Goal: Communication & Community: Answer question/provide support

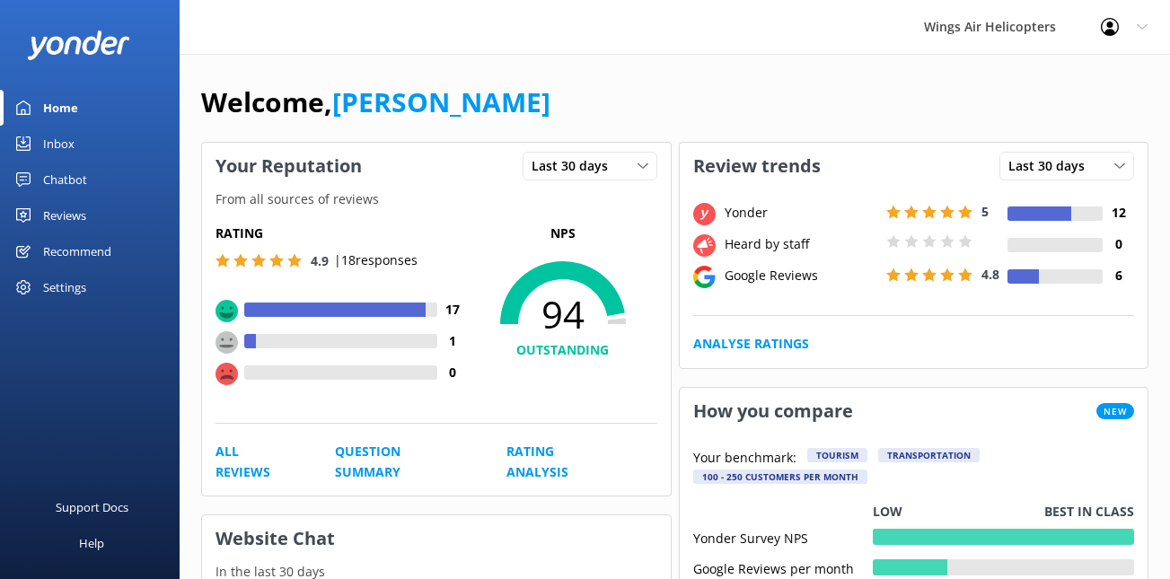
click at [93, 221] on link "Reviews" at bounding box center [90, 216] width 180 height 36
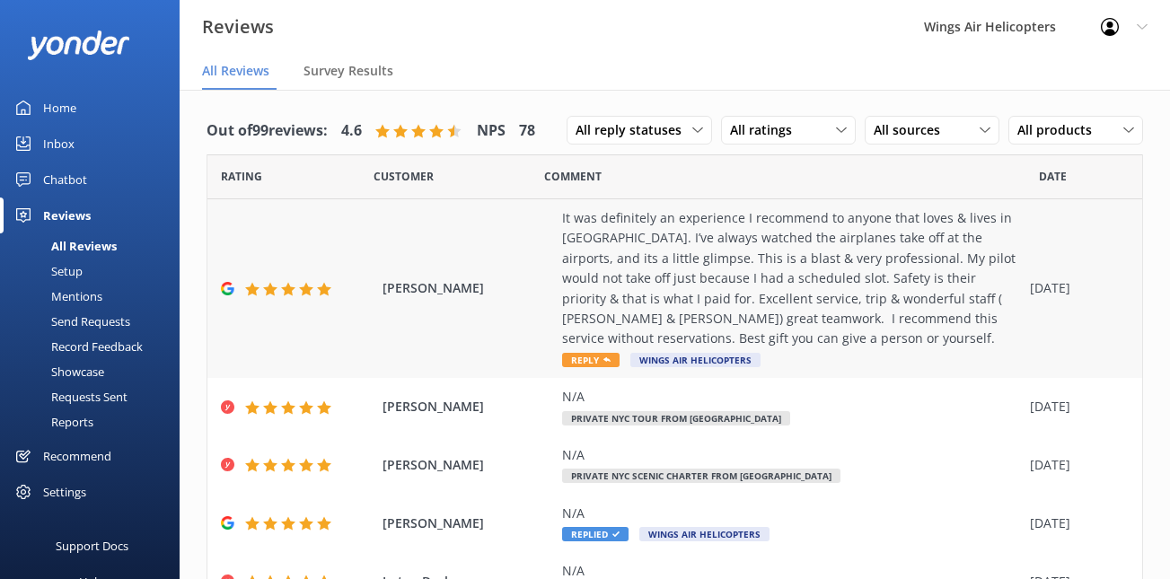
click at [587, 319] on div "It was definitely an experience I recommend to anyone that loves & lives in [GE…" at bounding box center [791, 278] width 459 height 141
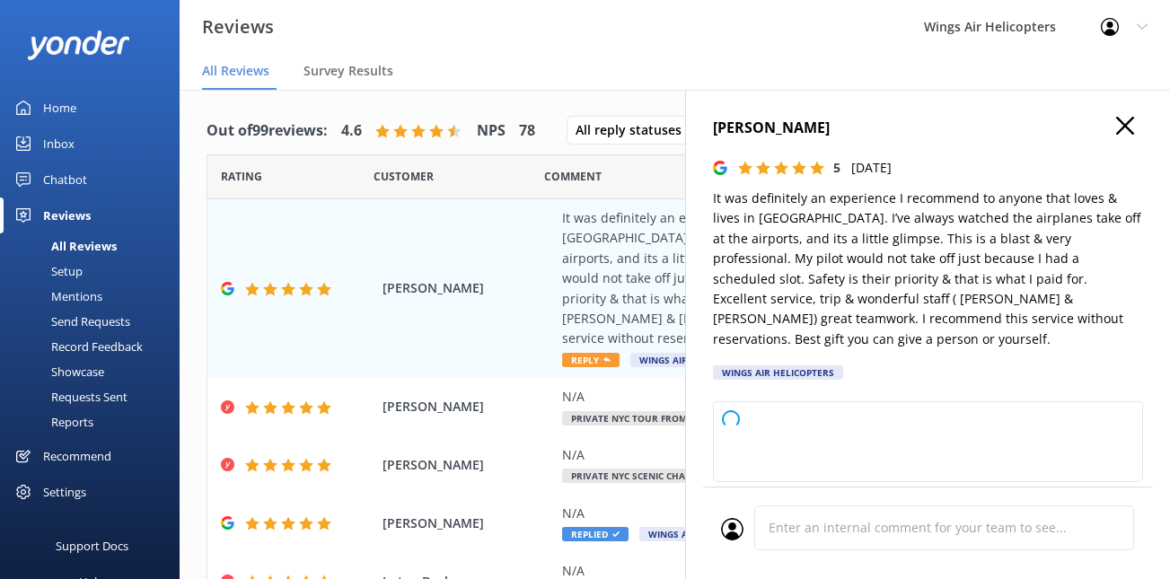
type textarea "Thank you so much for your wonderful review and recommendation! We're thrilled …"
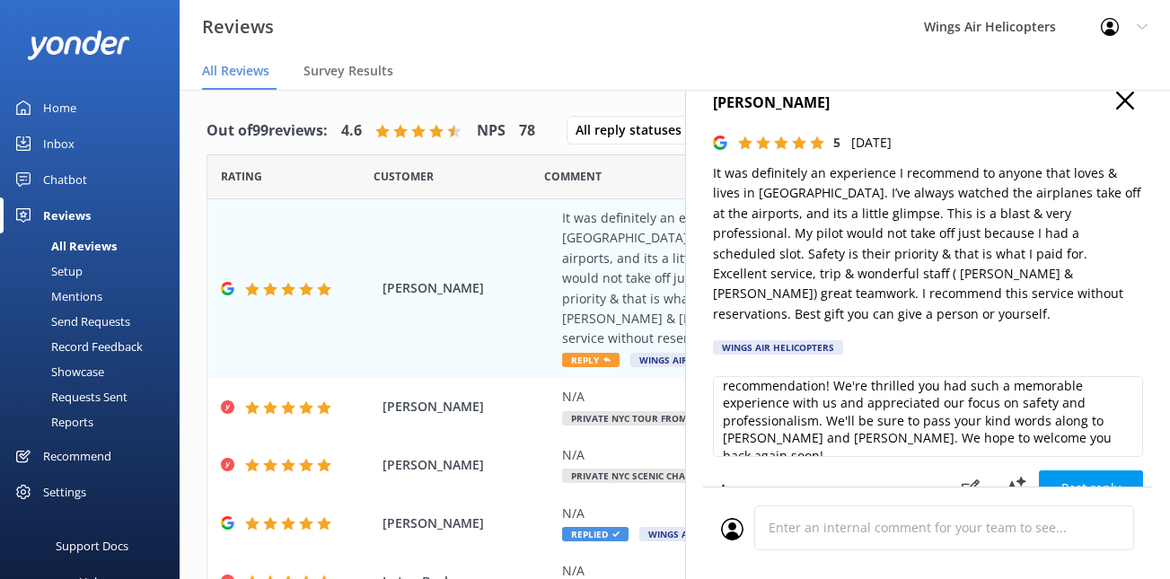
scroll to position [30, 0]
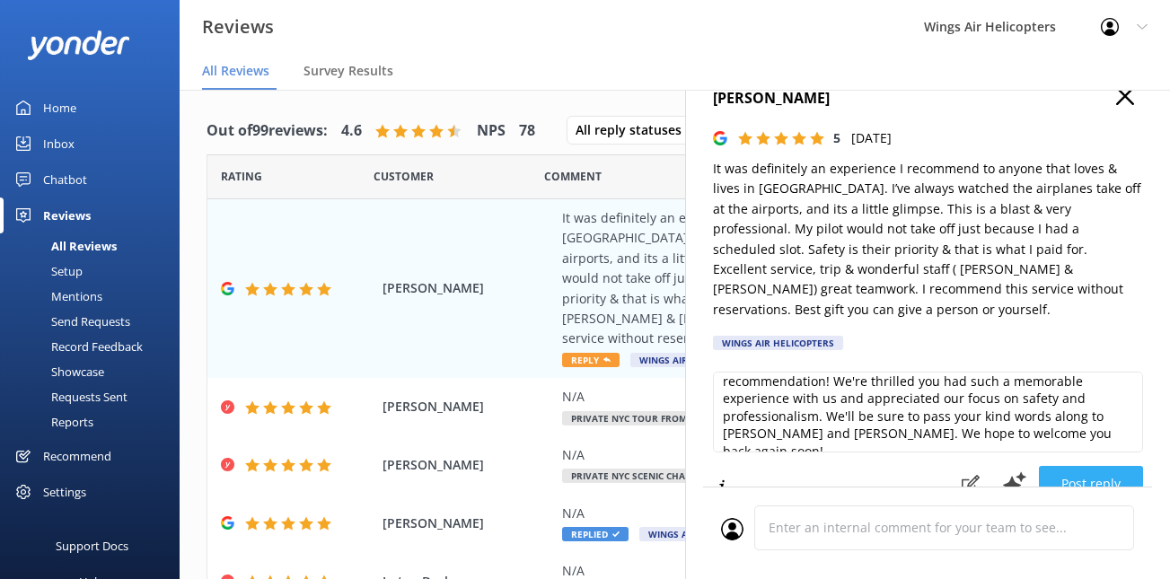
click at [1083, 466] on button "Post reply" at bounding box center [1091, 484] width 104 height 36
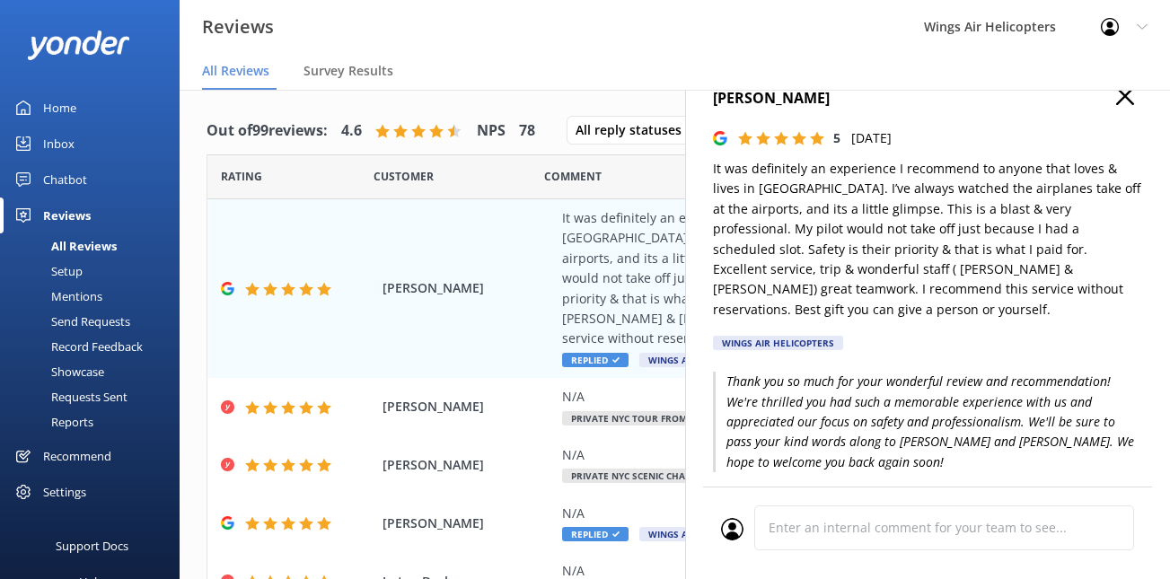
click at [1133, 104] on use "button" at bounding box center [1125, 96] width 18 height 18
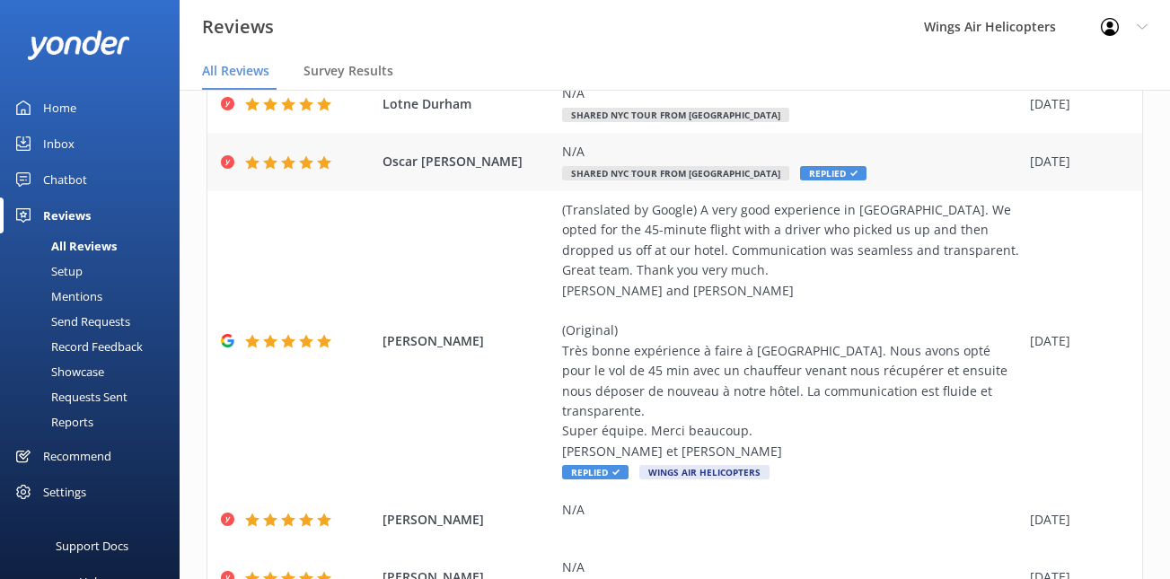
scroll to position [542, 0]
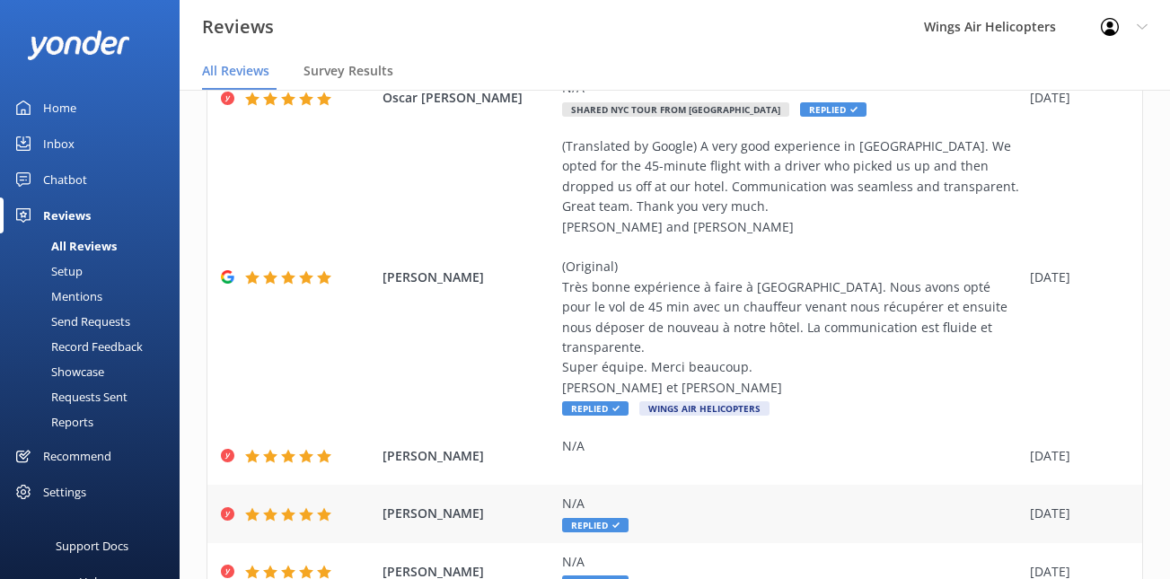
click at [792, 500] on div "N/A Replied" at bounding box center [791, 514] width 459 height 40
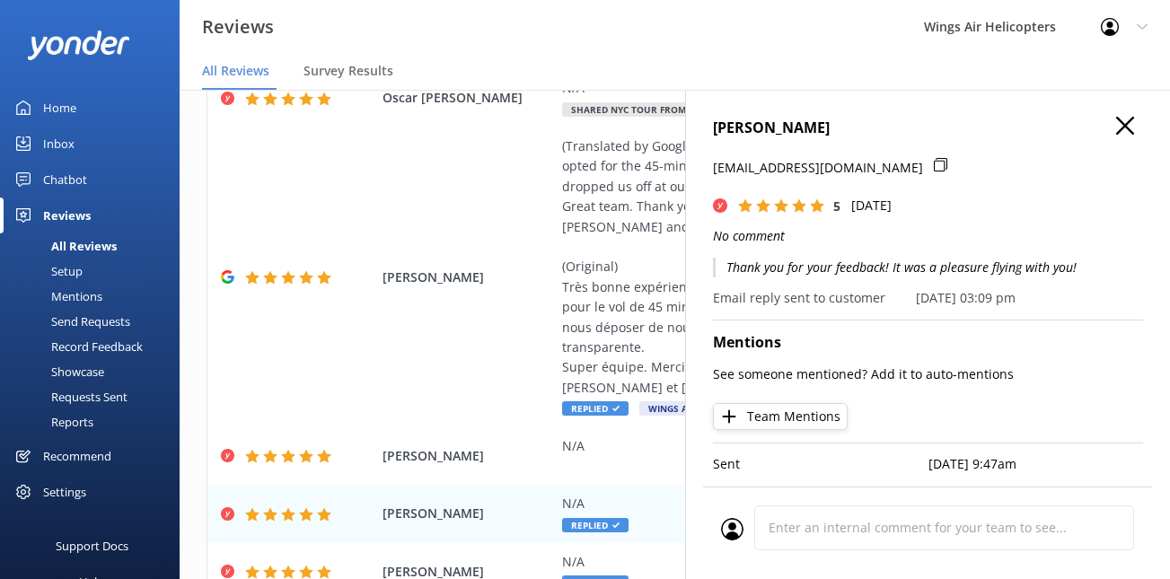
click at [872, 269] on p "Thank you for your feedback! It was a pleasure flying with you!" at bounding box center [928, 268] width 430 height 20
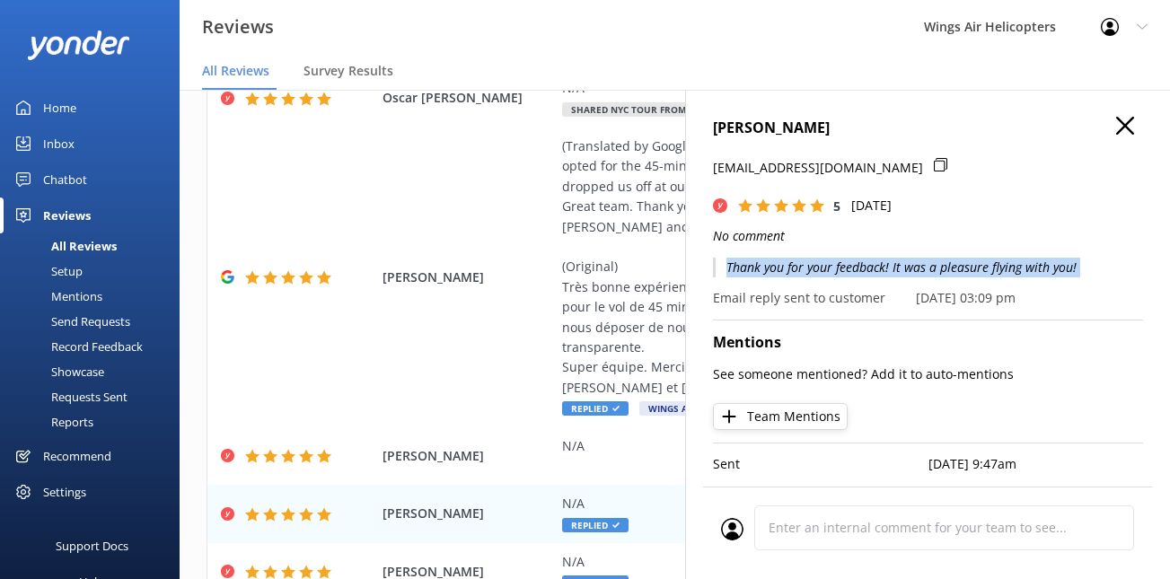
click at [872, 269] on p "Thank you for your feedback! It was a pleasure flying with you!" at bounding box center [928, 268] width 430 height 20
copy p "Thank you for your feedback! It was a pleasure flying with you!"
click at [1122, 122] on use "button" at bounding box center [1125, 126] width 18 height 18
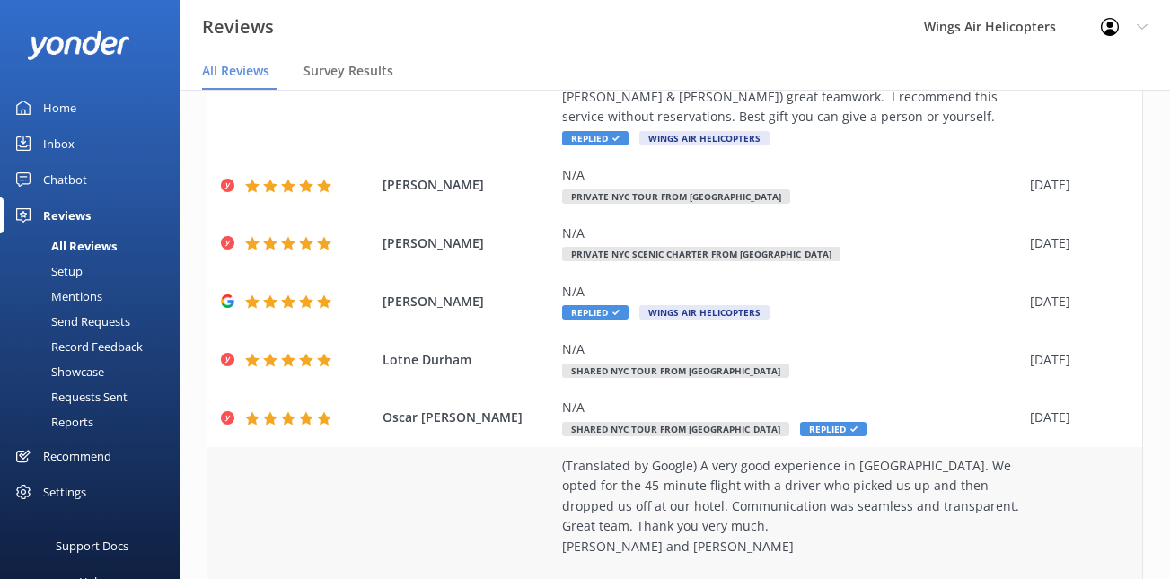
scroll to position [196, 0]
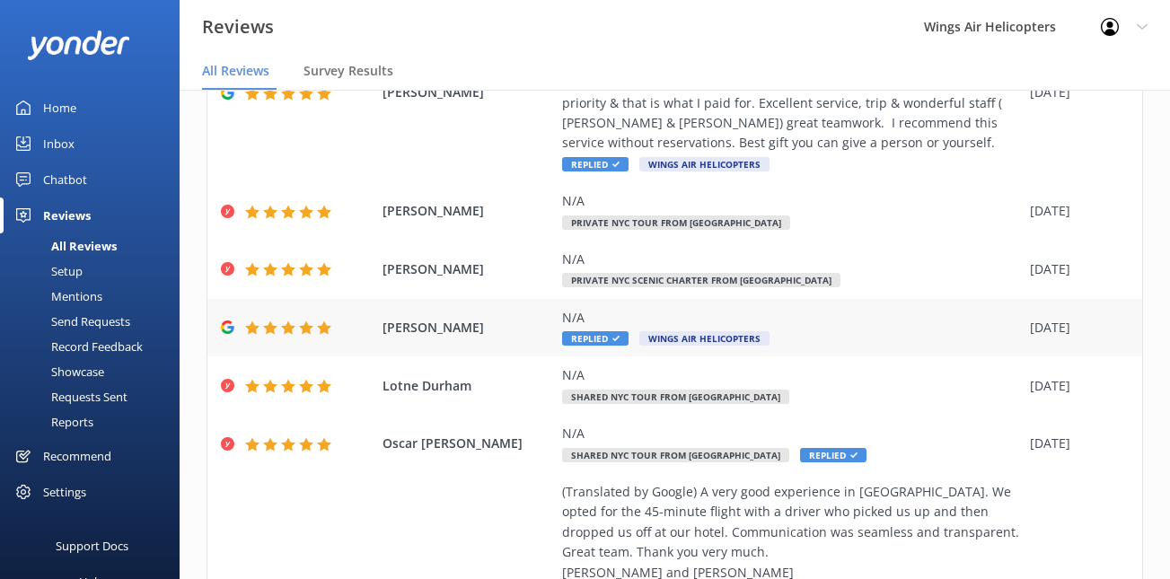
click at [884, 335] on div "N/A Replied Wings Air Helicopters" at bounding box center [791, 328] width 459 height 40
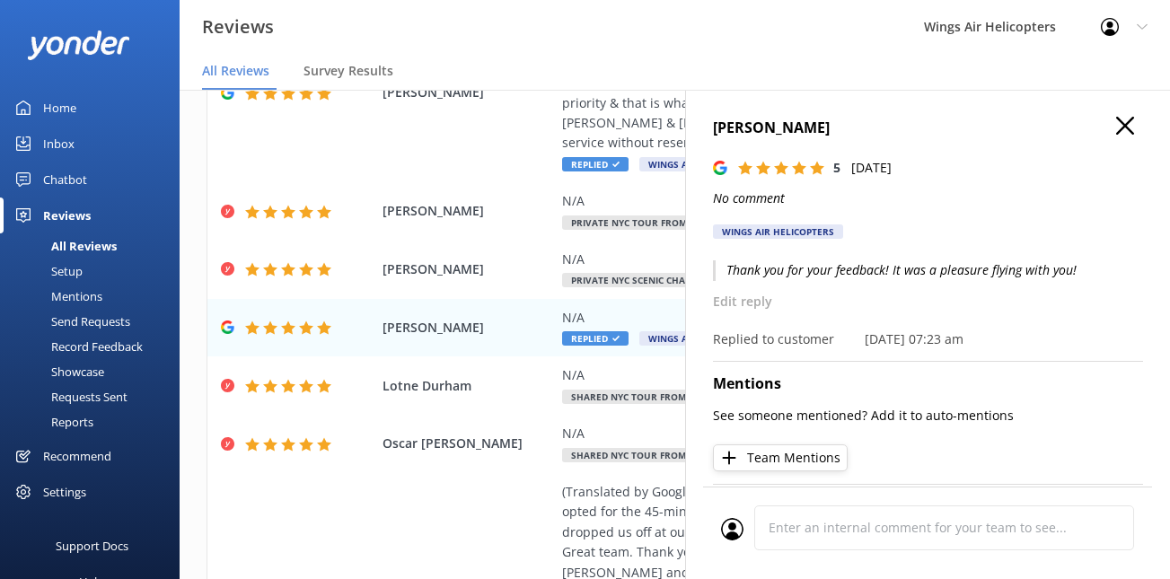
click at [1138, 110] on div "[PERSON_NAME] 5 [DATE] No comment Wings Air Helicopters Thank you for your feed…" at bounding box center [927, 379] width 485 height 579
click at [1132, 120] on icon "button" at bounding box center [1125, 126] width 18 height 18
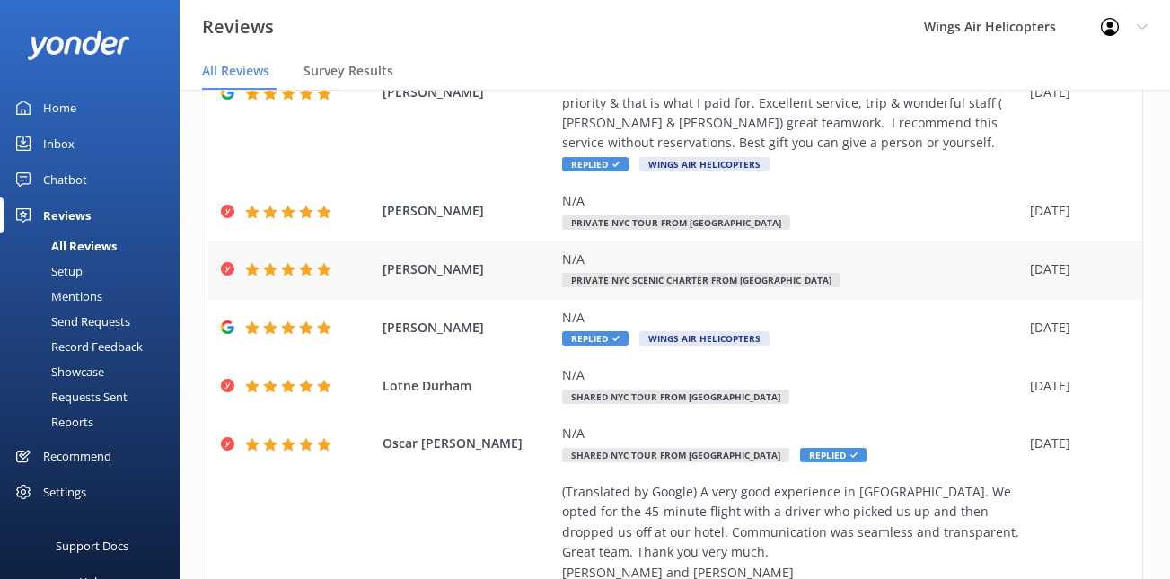
click at [876, 259] on div "N/A" at bounding box center [791, 260] width 459 height 20
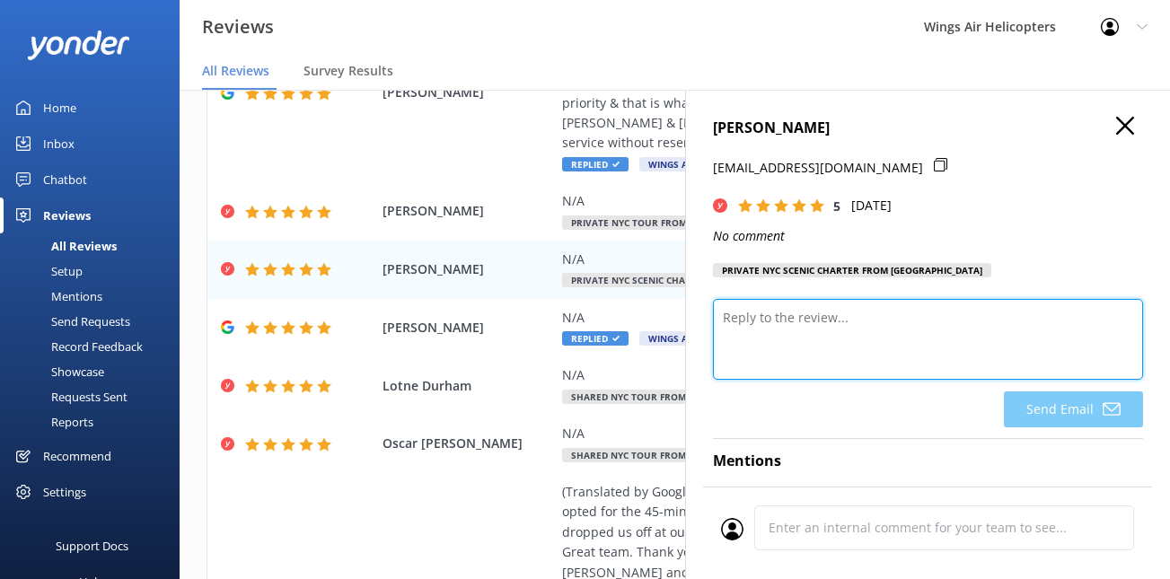
click at [874, 347] on textarea at bounding box center [928, 339] width 430 height 81
paste textarea "Thank you for your feedback! It was a pleasure flying with you!"
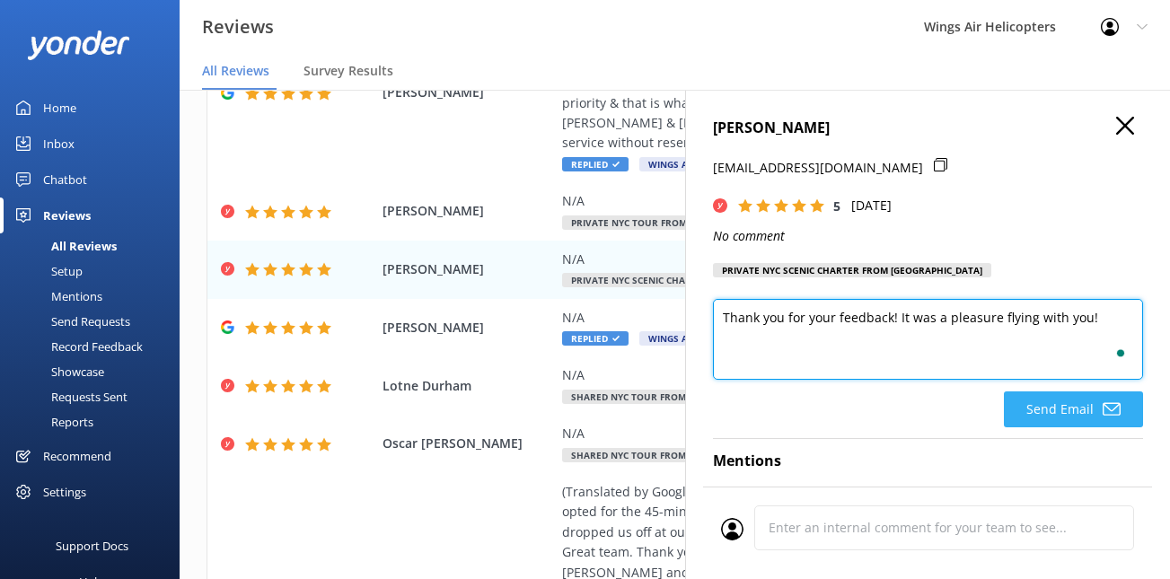
type textarea "Thank you for your feedback! It was a pleasure flying with you!"
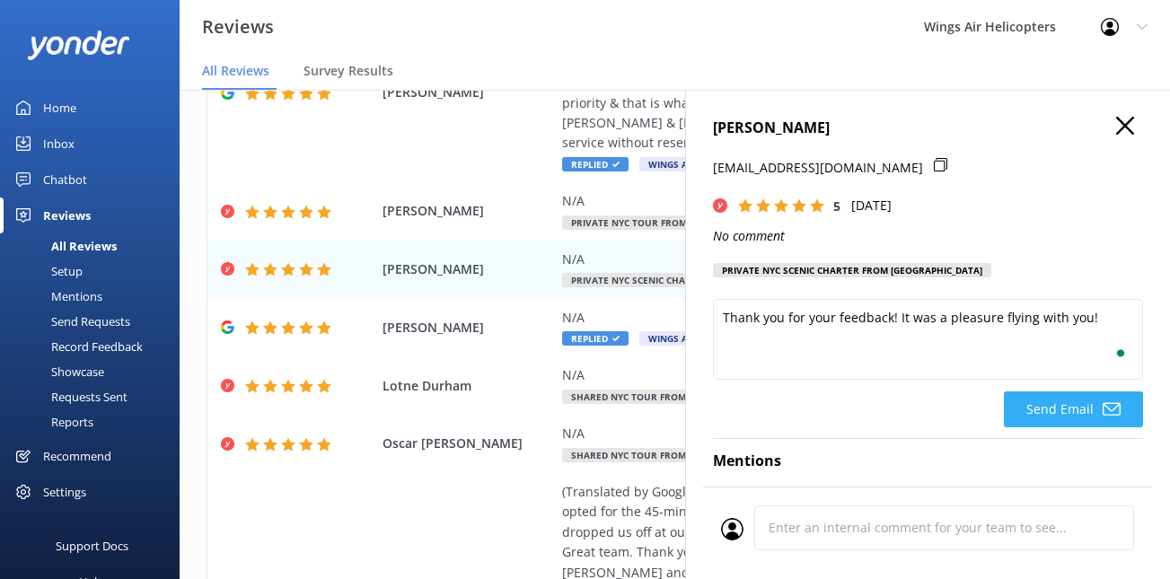
click at [1074, 406] on button "Send Email" at bounding box center [1073, 410] width 139 height 36
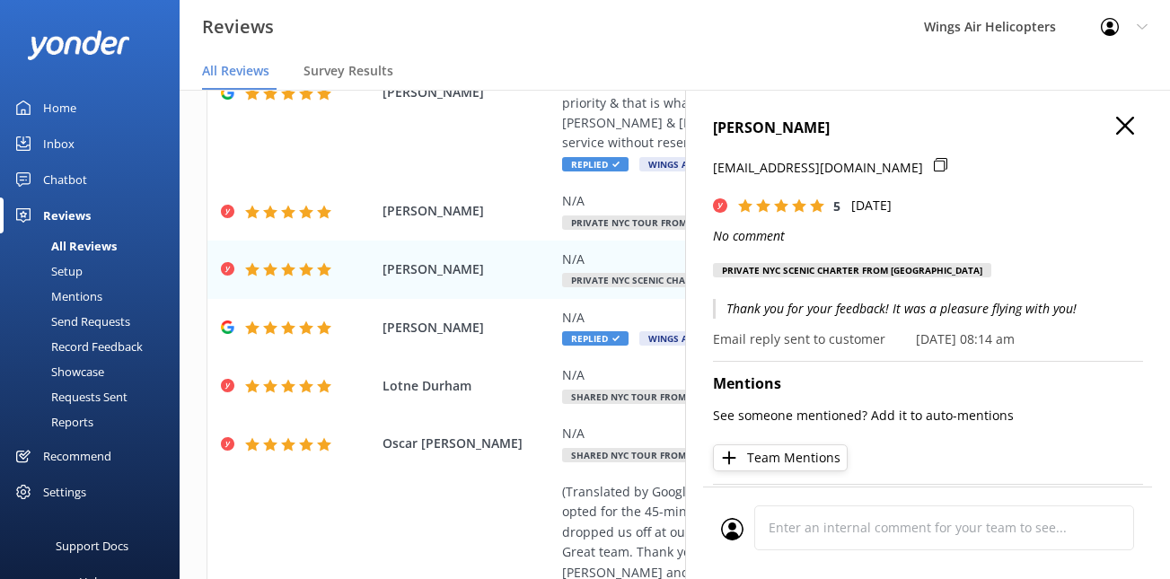
click at [1124, 127] on use "button" at bounding box center [1125, 126] width 18 height 18
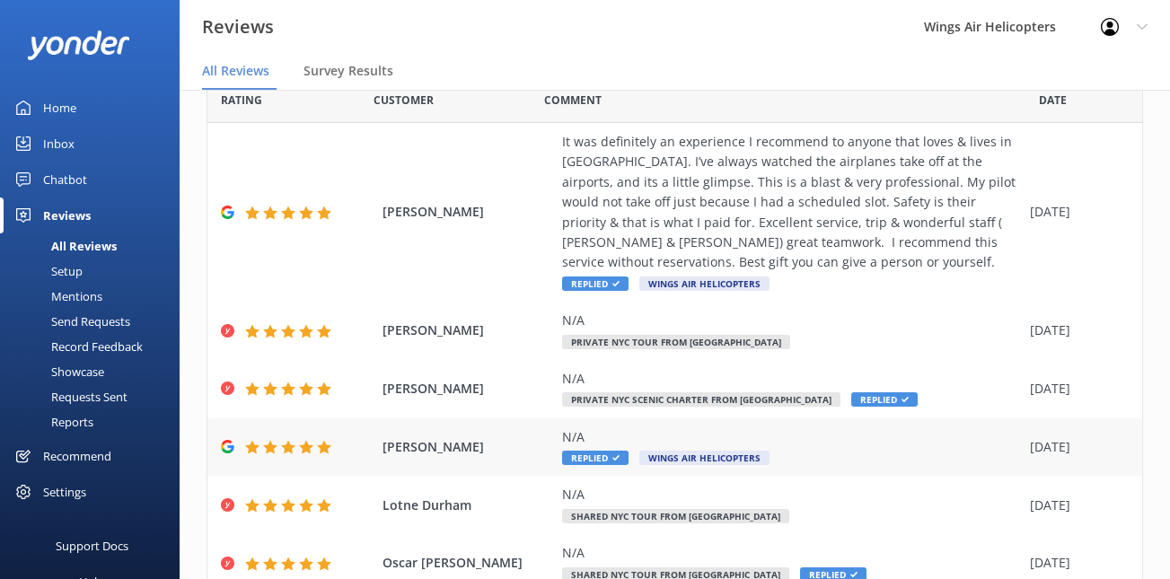
scroll to position [0, 0]
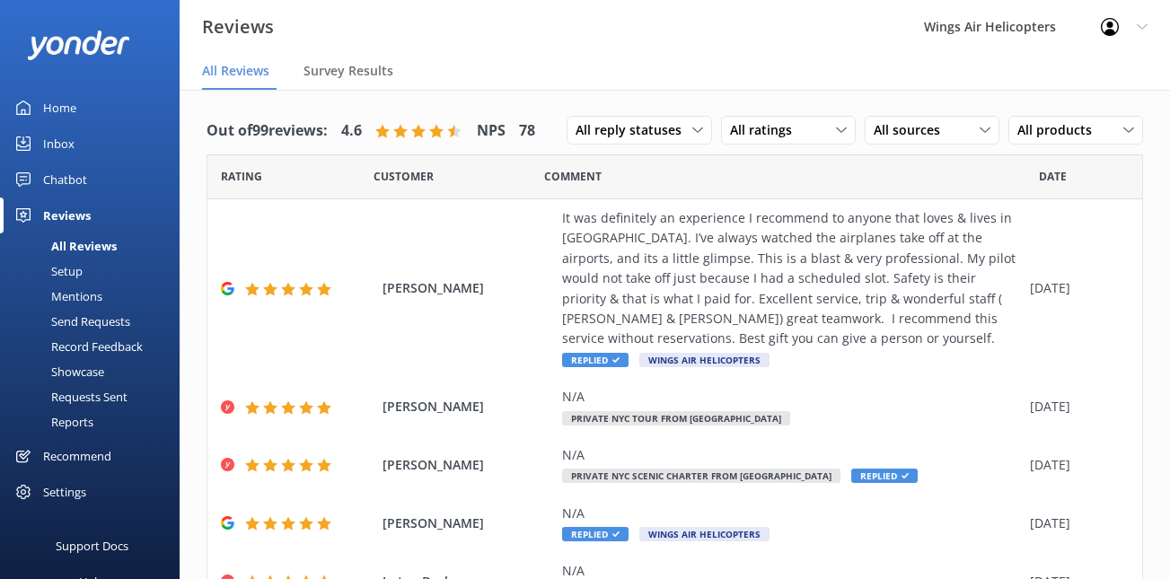
click at [99, 317] on div "Send Requests" at bounding box center [70, 321] width 119 height 25
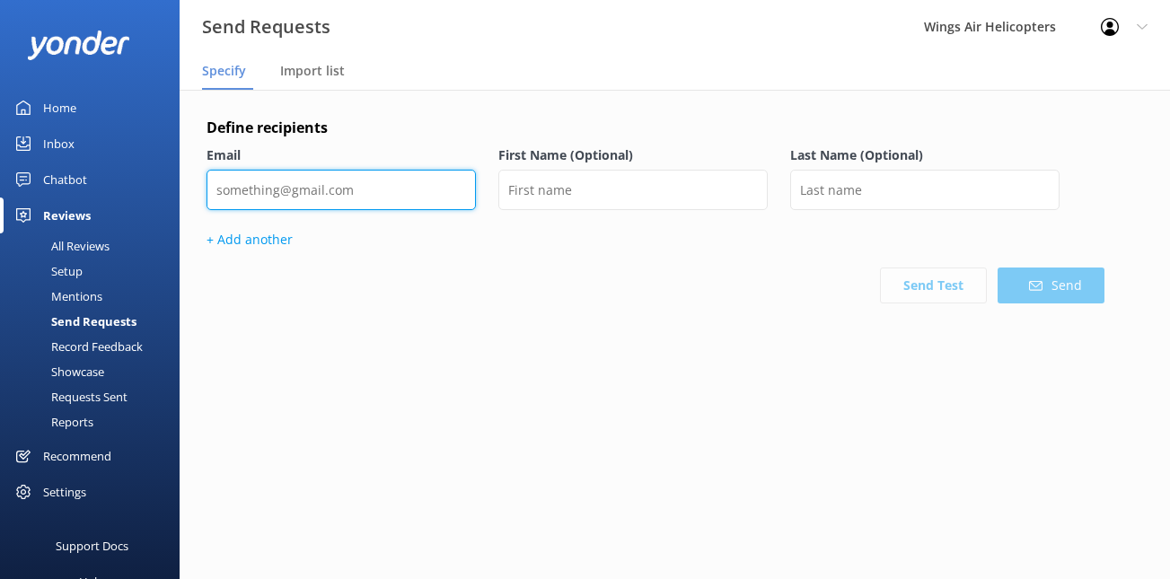
click at [381, 198] on input "email" at bounding box center [341, 190] width 269 height 40
paste input "[PERSON_NAME][EMAIL_ADDRESS][PERSON_NAME][DOMAIN_NAME]"
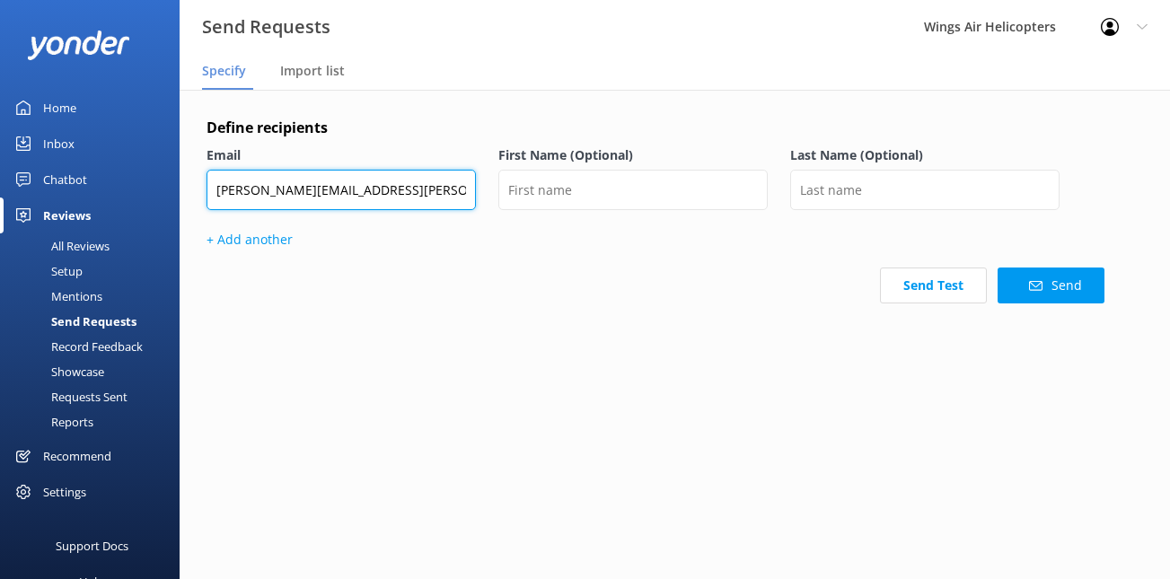
type input "[PERSON_NAME][EMAIL_ADDRESS][PERSON_NAME][DOMAIN_NAME]"
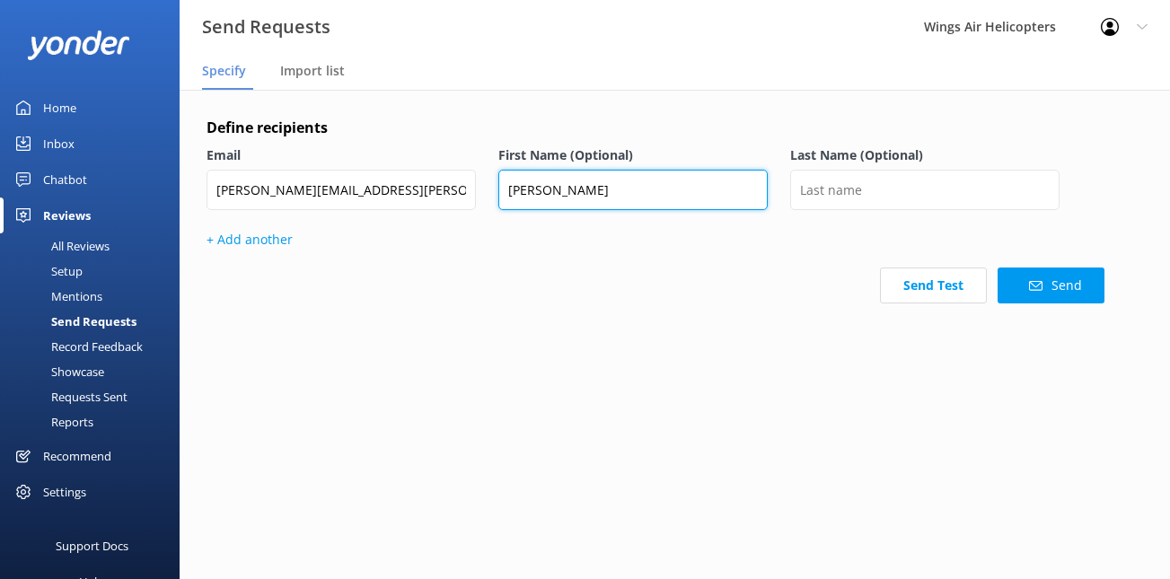
type input "[PERSON_NAME]"
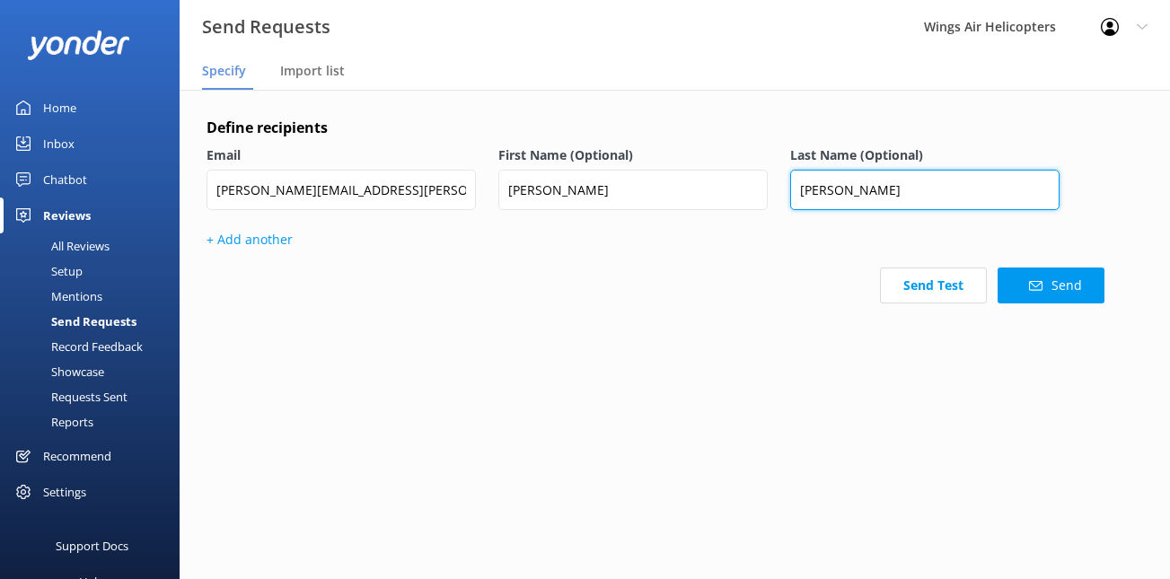
type input "[PERSON_NAME]"
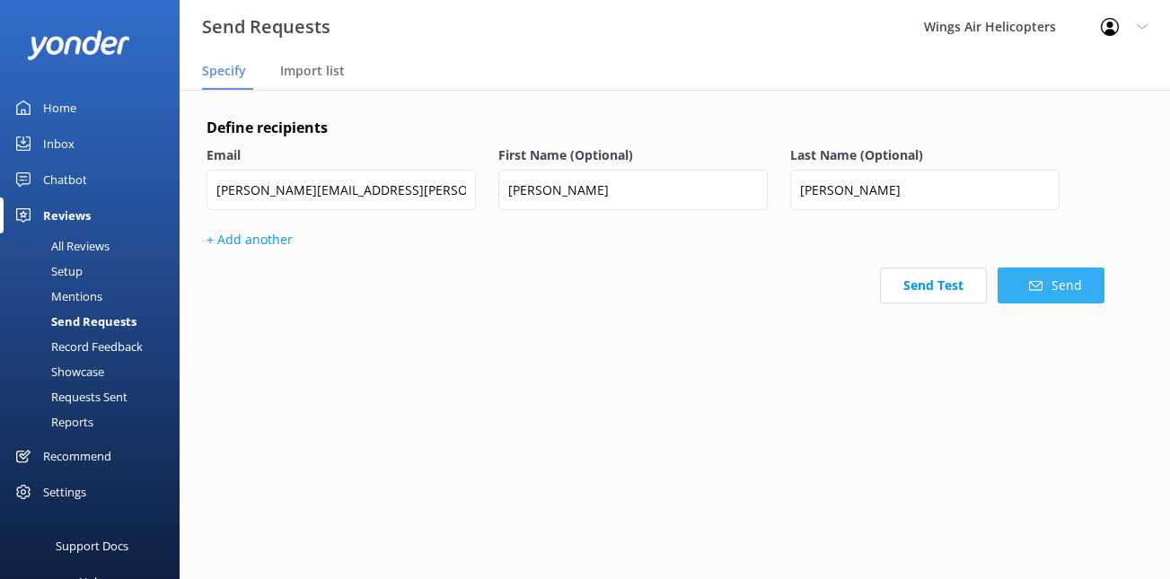
click at [1080, 287] on button "Send" at bounding box center [1051, 286] width 107 height 36
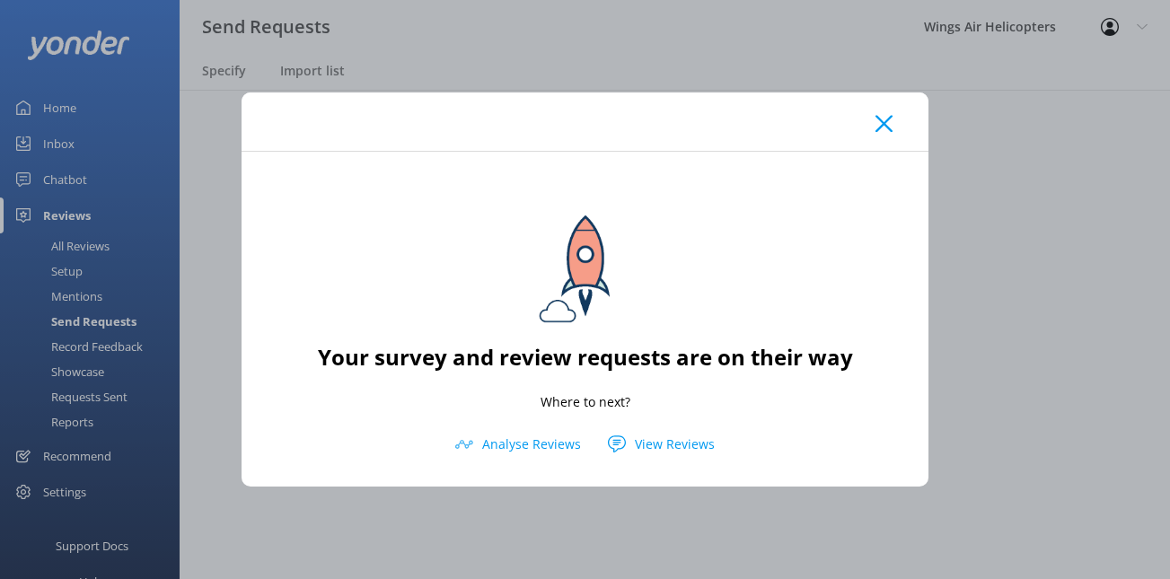
click at [880, 127] on use at bounding box center [884, 123] width 17 height 17
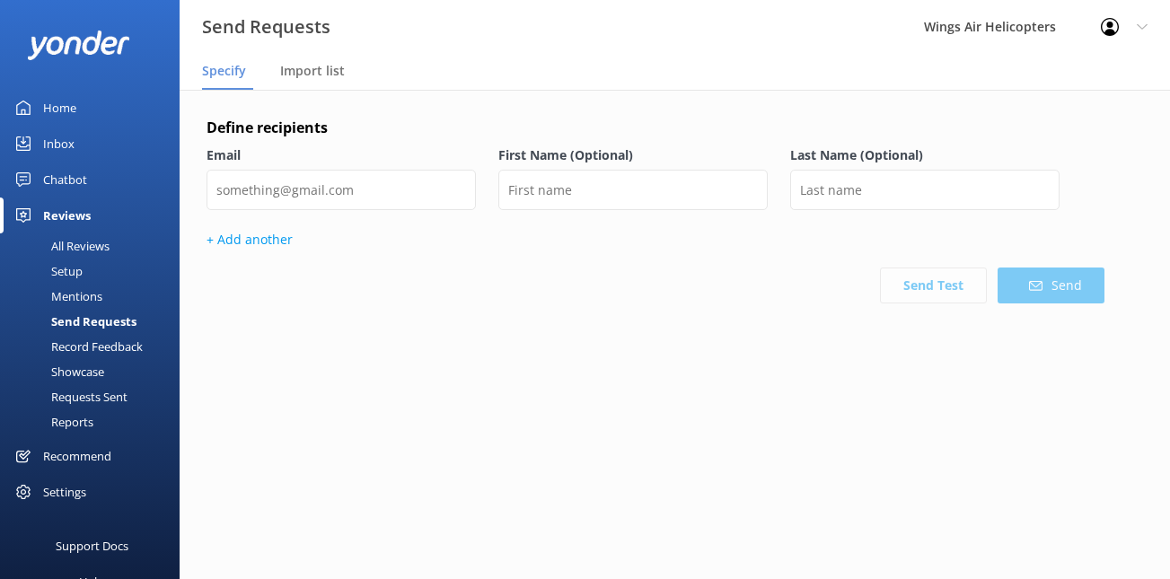
click at [84, 242] on div "All Reviews" at bounding box center [60, 246] width 99 height 25
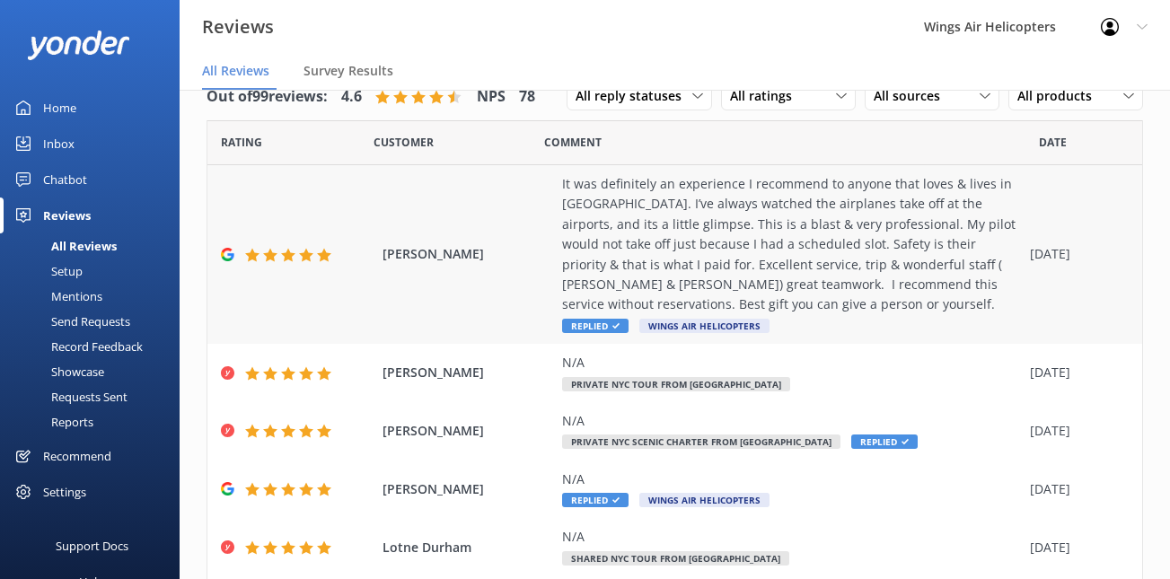
scroll to position [26, 0]
